Goal: Find specific page/section

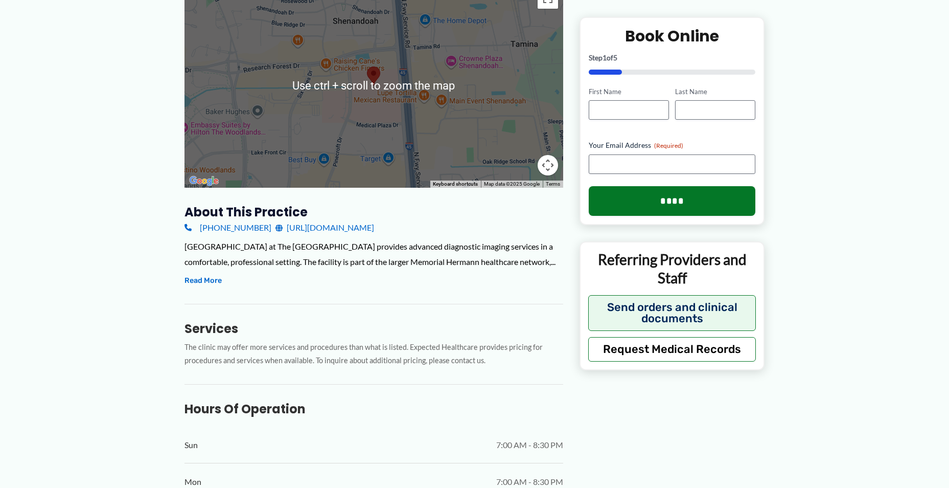
scroll to position [204, 0]
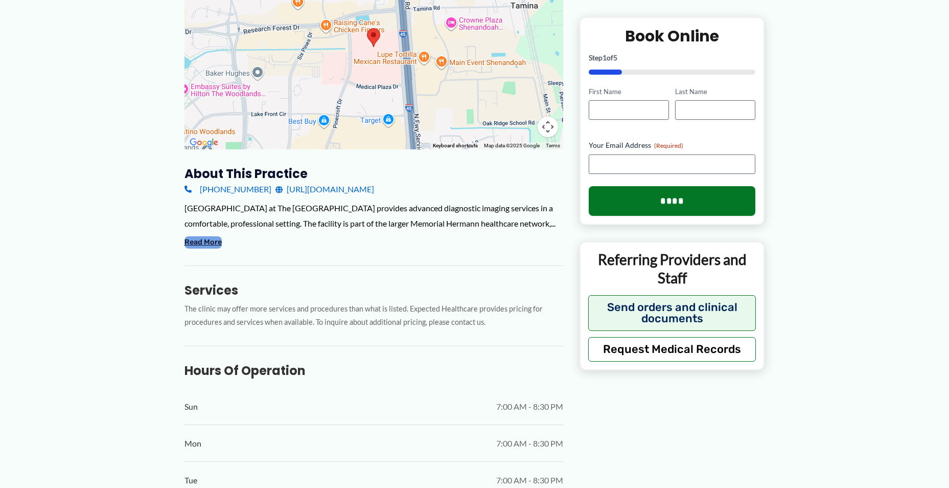
click at [199, 248] on button "Read More" at bounding box center [203, 242] width 37 height 12
